Goal: Register for event/course

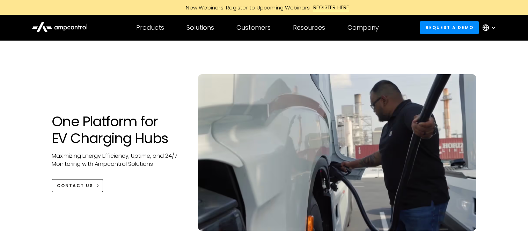
click at [496, 29] on div at bounding box center [494, 28] width 6 height 6
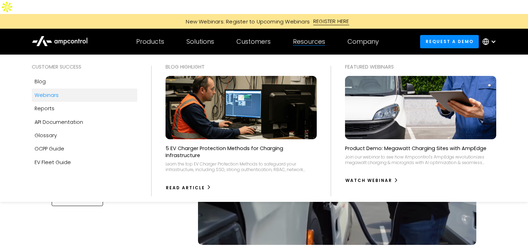
click at [49, 91] on div "Webinars" at bounding box center [47, 95] width 24 height 8
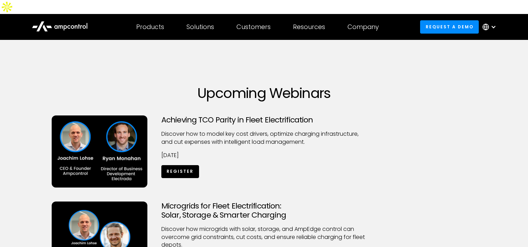
click at [188, 165] on link "Register" at bounding box center [180, 171] width 38 height 13
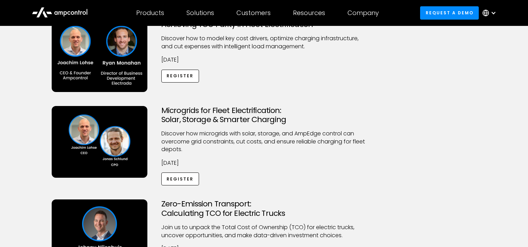
scroll to position [109, 0]
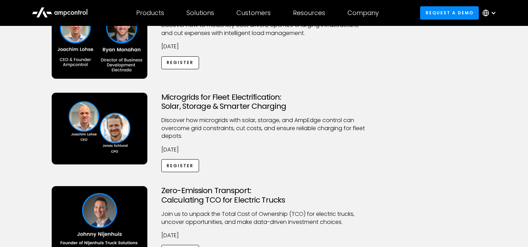
click at [105, 202] on img at bounding box center [100, 222] width 96 height 72
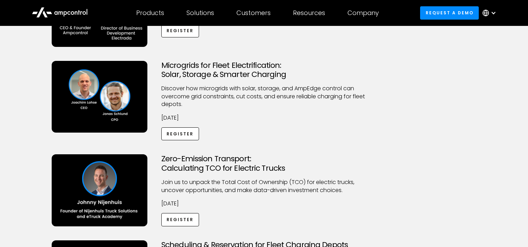
scroll to position [144, 0]
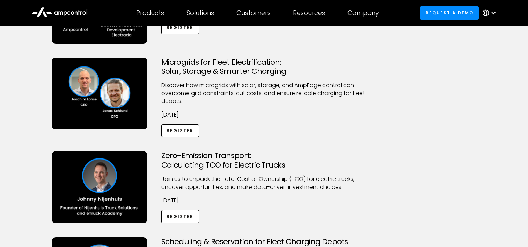
click at [104, 192] on img at bounding box center [100, 187] width 96 height 72
click at [185, 210] on link "Register" at bounding box center [180, 216] width 38 height 13
